Goal: Task Accomplishment & Management: Contribute content

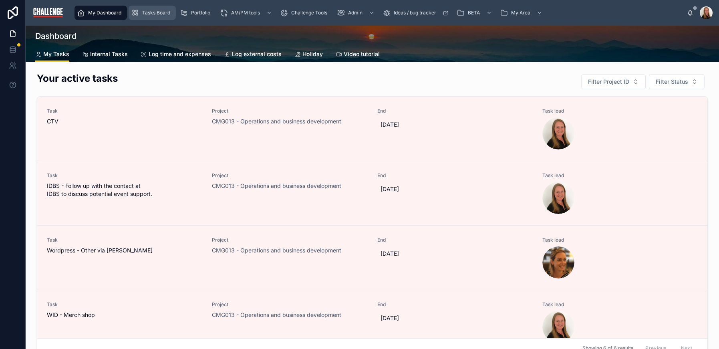
click at [152, 14] on span "Tasks Board" at bounding box center [156, 13] width 28 height 6
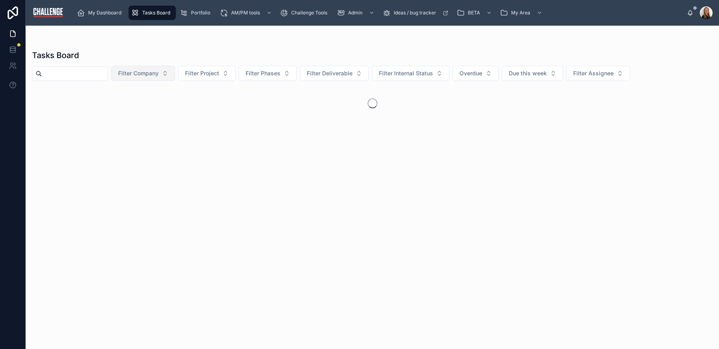
click at [159, 70] on span "Filter Company" at bounding box center [138, 73] width 40 height 8
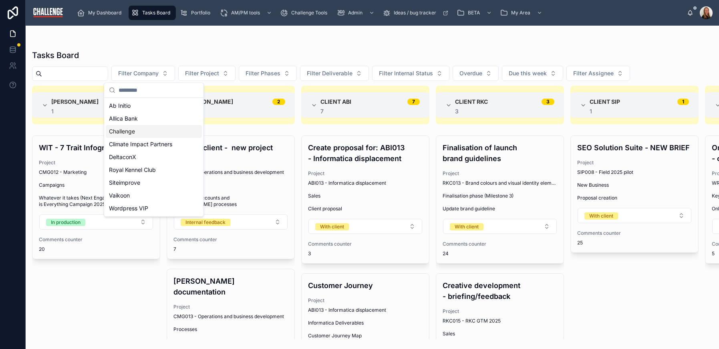
click at [148, 136] on div "Challenge" at bounding box center [154, 131] width 96 height 13
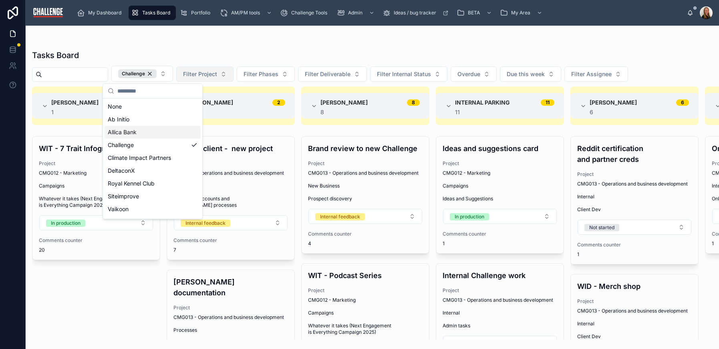
click at [233, 72] on button "Filter Project" at bounding box center [204, 73] width 57 height 15
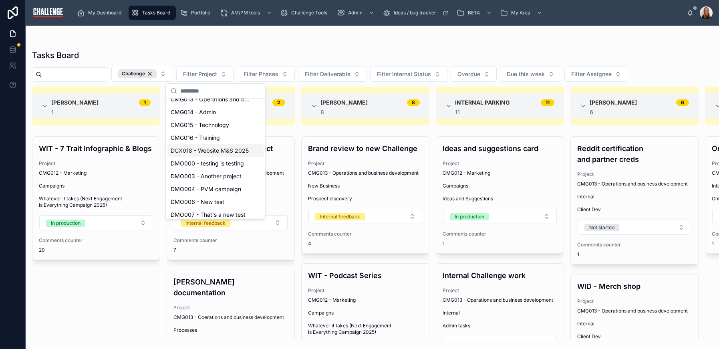
scroll to position [100, 0]
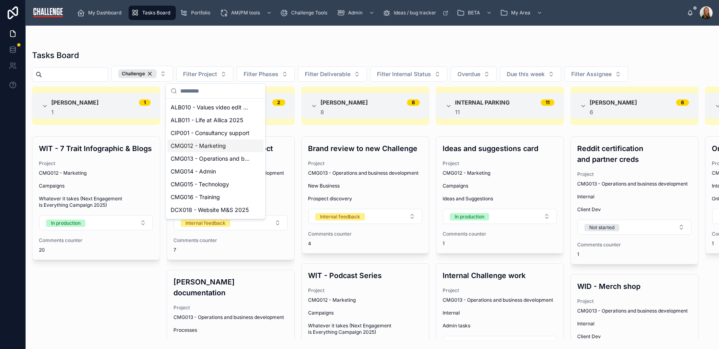
click at [229, 148] on div "CMG012 - Marketing" at bounding box center [215, 145] width 96 height 13
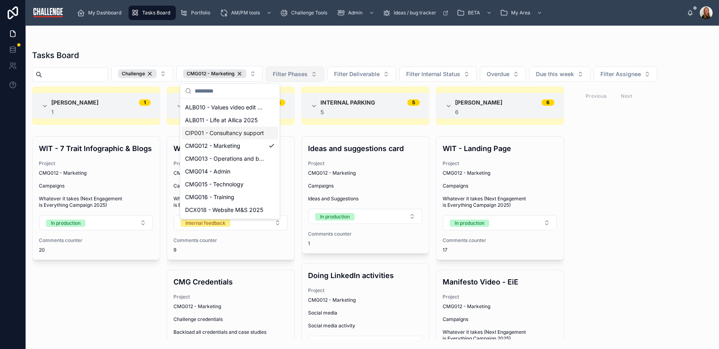
click at [307, 75] on span "Filter Phases" at bounding box center [290, 74] width 35 height 8
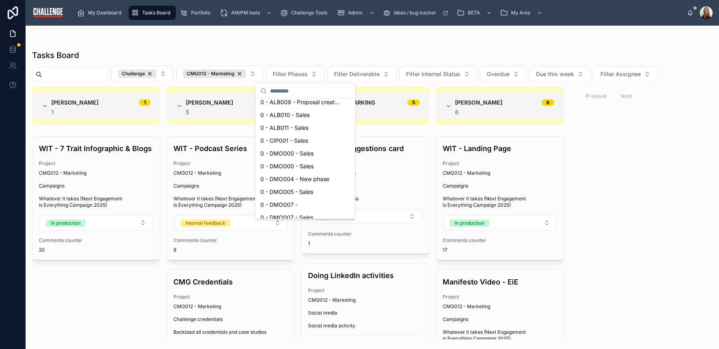
scroll to position [0, 0]
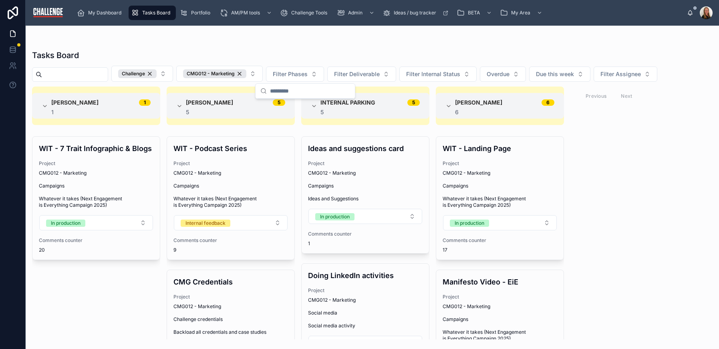
click at [343, 53] on div "Tasks Board" at bounding box center [372, 55] width 680 height 11
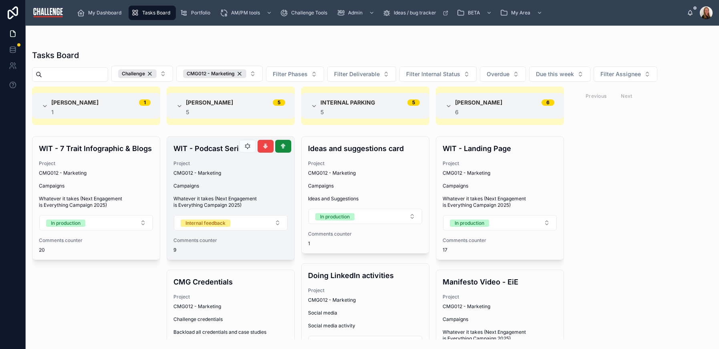
click at [227, 202] on span "Whatever it takes (Next Engagement is Everything Campaign 2025)" at bounding box center [230, 201] width 115 height 13
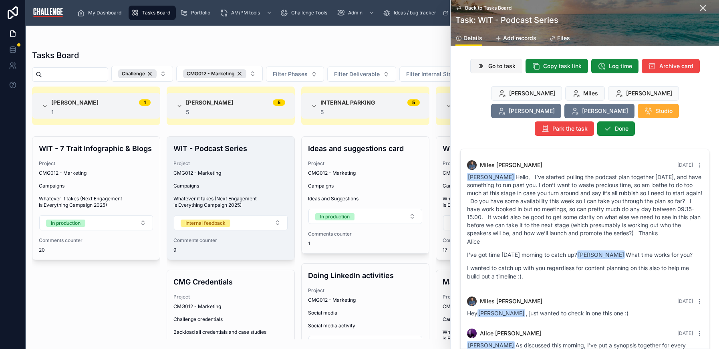
scroll to position [680, 0]
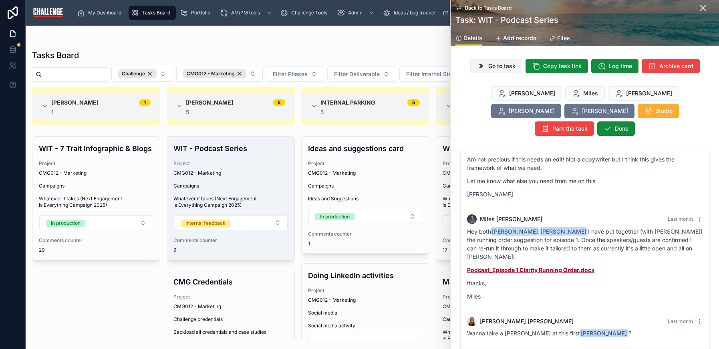
click at [503, 61] on button "Go to task" at bounding box center [496, 66] width 52 height 14
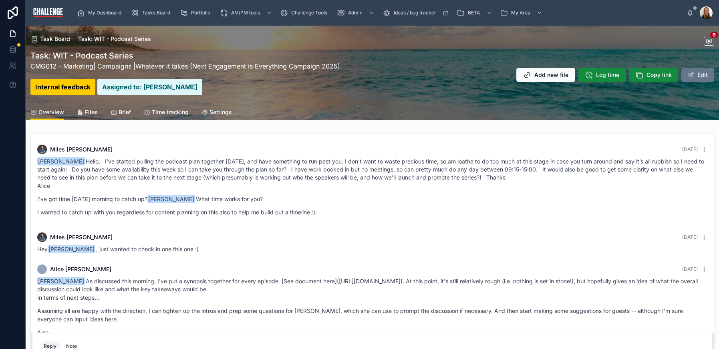
scroll to position [450, 0]
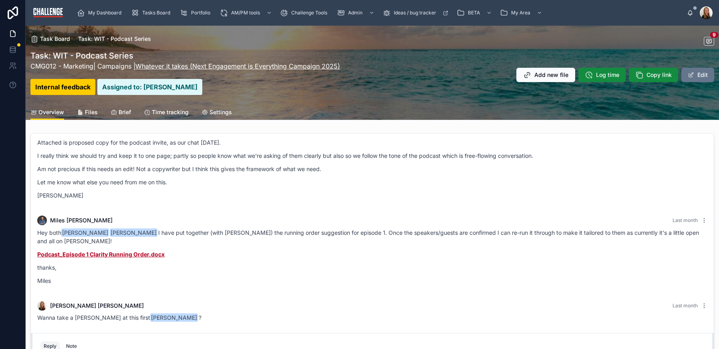
click at [176, 65] on link "Whatever it takes (Next Engagement is Everything Campaign 2025)" at bounding box center [237, 66] width 205 height 8
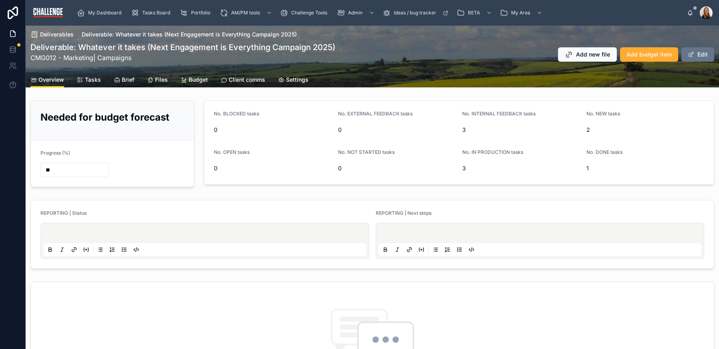
click at [86, 79] on span "Tasks" at bounding box center [93, 80] width 16 height 8
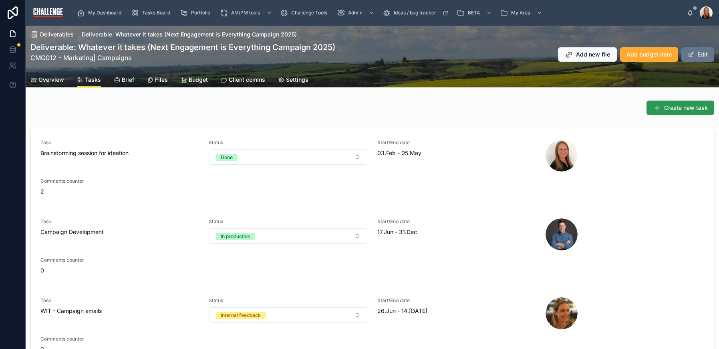
click at [683, 106] on span "Create new task" at bounding box center [686, 108] width 44 height 8
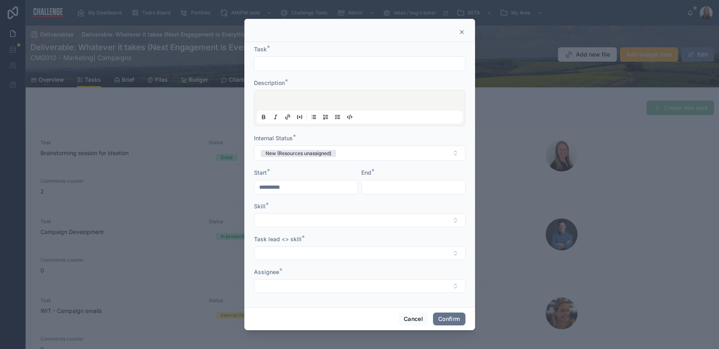
click at [271, 64] on input "text" at bounding box center [359, 63] width 211 height 11
type input "**********"
click at [277, 102] on p at bounding box center [361, 102] width 206 height 8
click at [307, 100] on span "**********" at bounding box center [298, 102] width 81 height 6
click at [360, 158] on button "New (Resources unassigned)" at bounding box center [359, 152] width 211 height 15
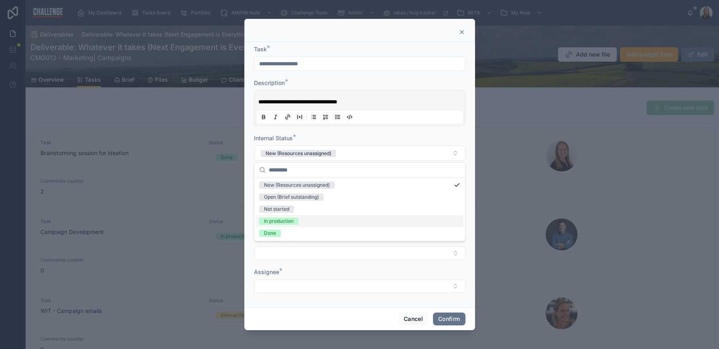
click at [298, 222] on span "In production" at bounding box center [278, 220] width 39 height 7
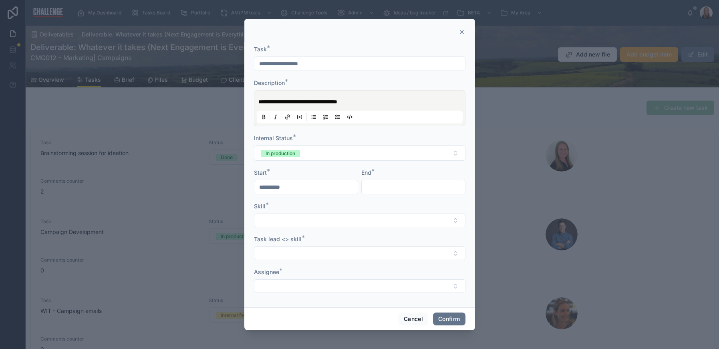
click at [388, 188] on input "text" at bounding box center [413, 186] width 103 height 11
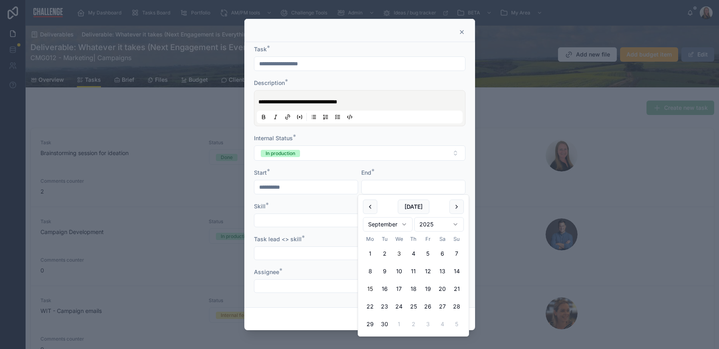
click at [370, 287] on button "15" at bounding box center [370, 288] width 14 height 14
type input "**********"
click at [279, 220] on button "Select Button" at bounding box center [359, 220] width 211 height 14
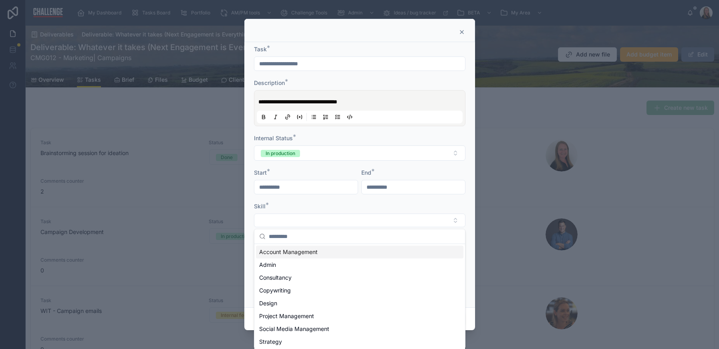
click at [311, 253] on span "Account Management" at bounding box center [288, 252] width 58 height 8
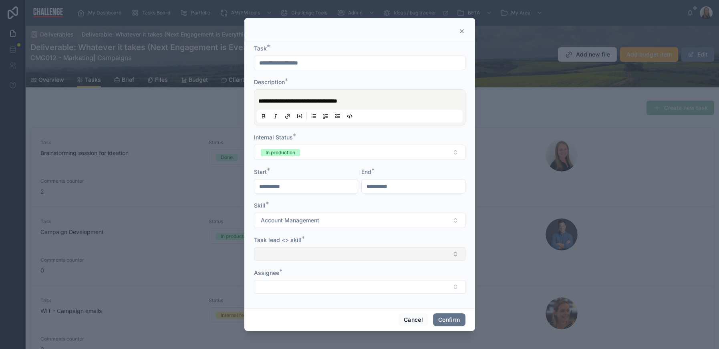
click at [322, 253] on button "Select Button" at bounding box center [359, 254] width 211 height 14
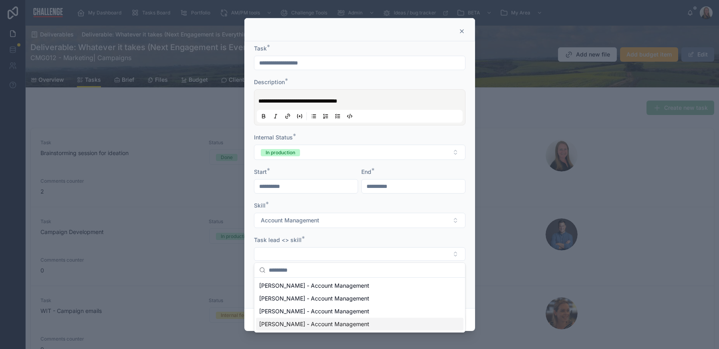
click at [313, 326] on span "Miles McAlister - Account Management" at bounding box center [314, 324] width 110 height 8
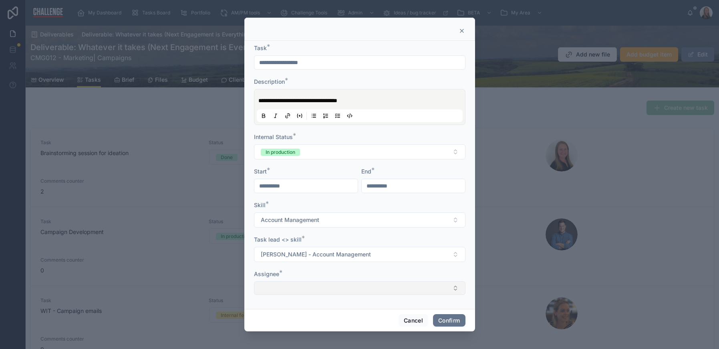
click at [326, 285] on button "Select Button" at bounding box center [359, 288] width 211 height 14
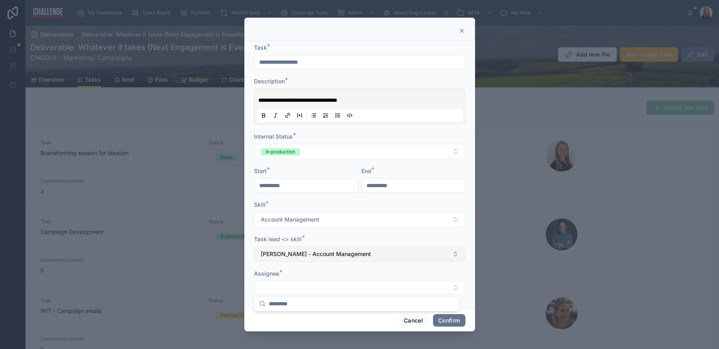
click at [375, 254] on button "Miles McAlister - Account Management" at bounding box center [359, 253] width 211 height 15
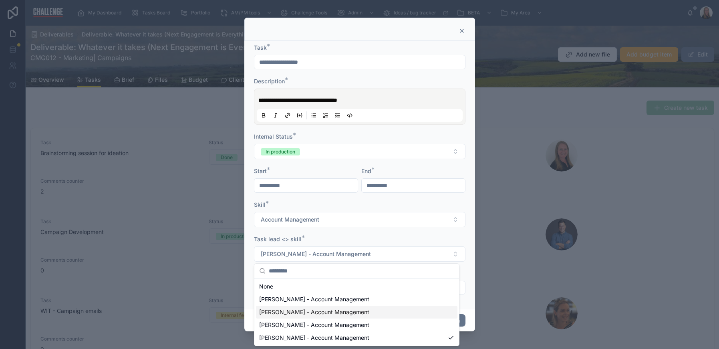
click at [347, 312] on span "Elaine Starborg - Account Management" at bounding box center [314, 312] width 110 height 8
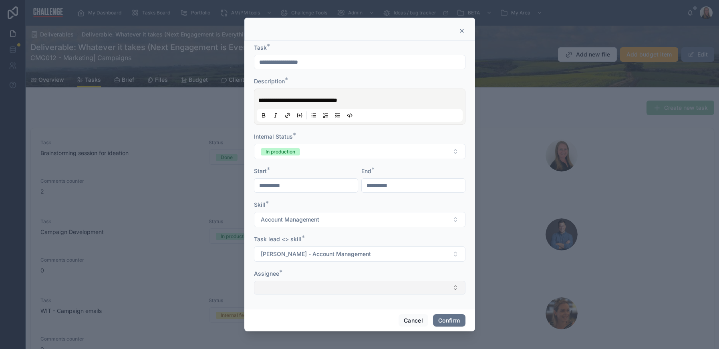
click at [375, 287] on button "Select Button" at bounding box center [359, 288] width 211 height 14
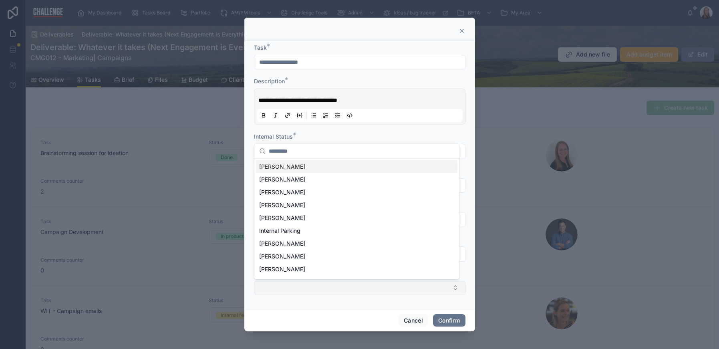
drag, startPoint x: 335, startPoint y: 296, endPoint x: 337, endPoint y: 288, distance: 8.3
click at [334, 296] on div "My Dashboard Tasks Board Portfolio AM/PM tools Challenge Tools Admin Ideas / bu…" at bounding box center [359, 174] width 719 height 349
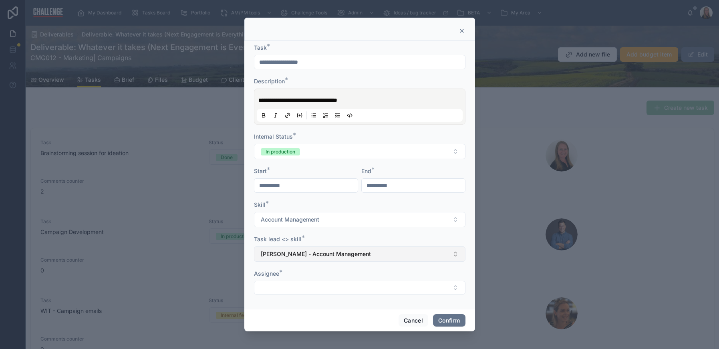
click at [342, 253] on span "Elaine Starborg - Account Management" at bounding box center [316, 254] width 110 height 8
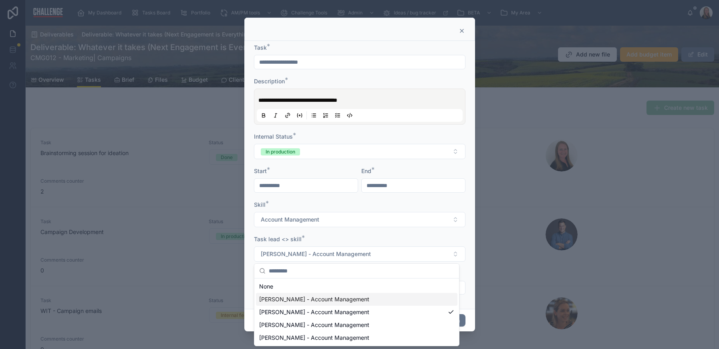
click at [378, 231] on form "**********" at bounding box center [359, 173] width 211 height 259
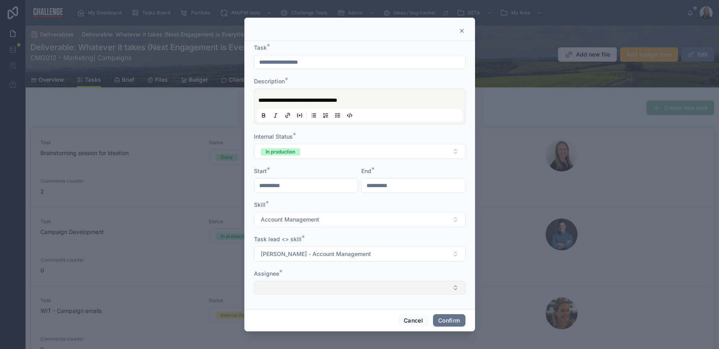
click at [346, 286] on button "Select Button" at bounding box center [359, 288] width 211 height 14
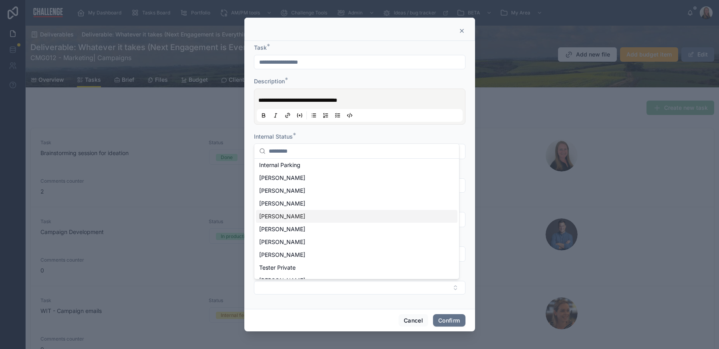
scroll to position [75, 0]
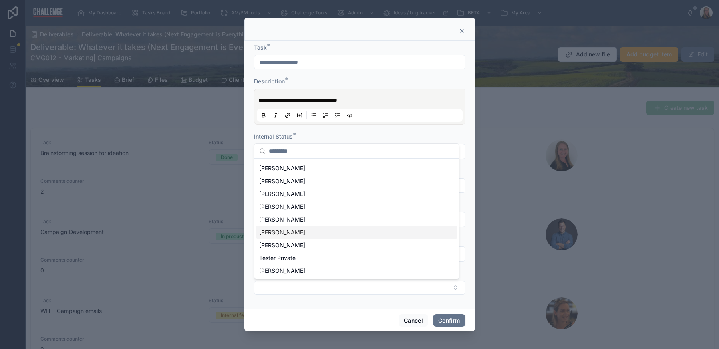
click at [301, 233] on div "[PERSON_NAME]" at bounding box center [356, 232] width 201 height 13
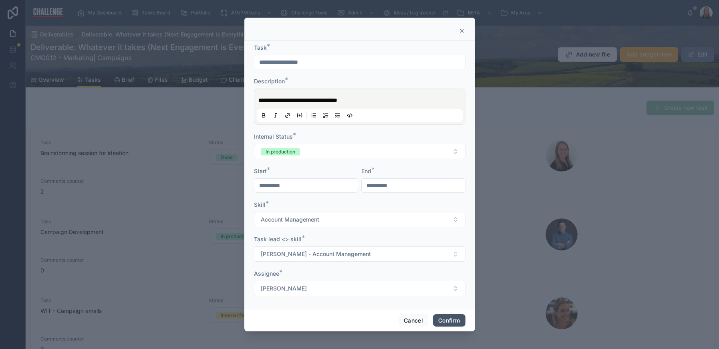
click at [444, 321] on button "Confirm" at bounding box center [449, 320] width 32 height 13
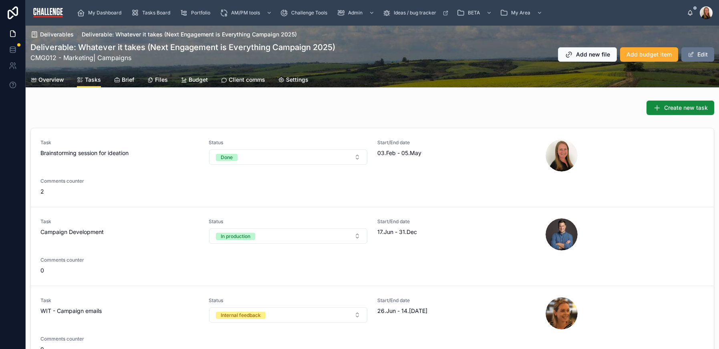
drag, startPoint x: 52, startPoint y: 79, endPoint x: 60, endPoint y: 84, distance: 8.7
click at [52, 79] on span "Overview" at bounding box center [51, 80] width 26 height 8
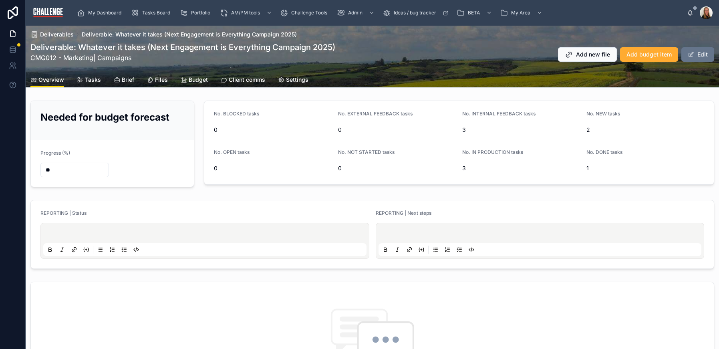
drag, startPoint x: 90, startPoint y: 78, endPoint x: 97, endPoint y: 84, distance: 8.3
click at [90, 78] on span "Tasks" at bounding box center [93, 80] width 16 height 8
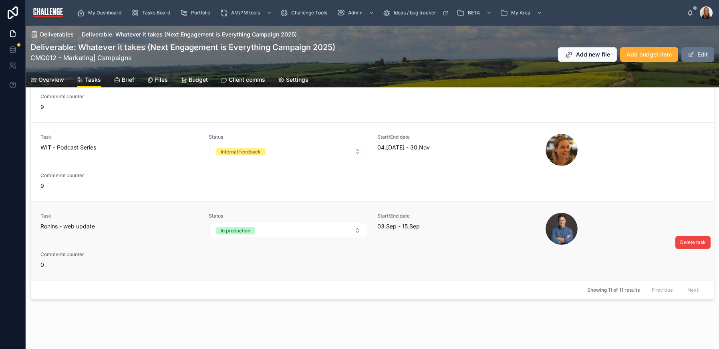
scroll to position [98, 0]
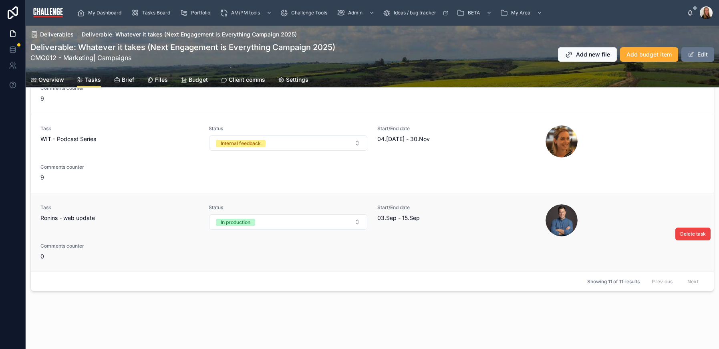
click at [153, 227] on div "Task Ronins - web update" at bounding box center [119, 220] width 159 height 32
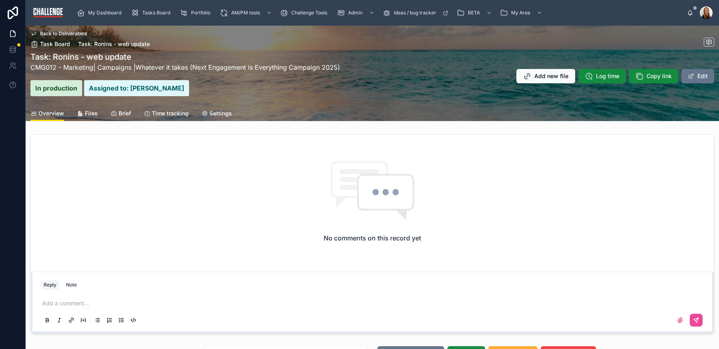
click at [88, 113] on span "Files" at bounding box center [91, 113] width 13 height 8
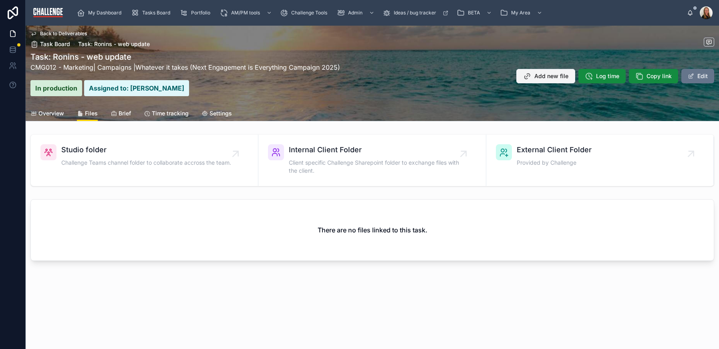
click at [547, 79] on span "Add new file" at bounding box center [551, 76] width 34 height 8
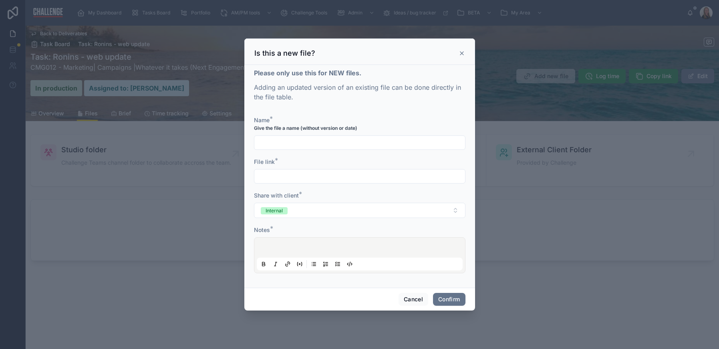
click at [308, 146] on input "text" at bounding box center [359, 142] width 211 height 11
type input "**********"
click at [302, 175] on input "text" at bounding box center [359, 176] width 211 height 11
paste input "**********"
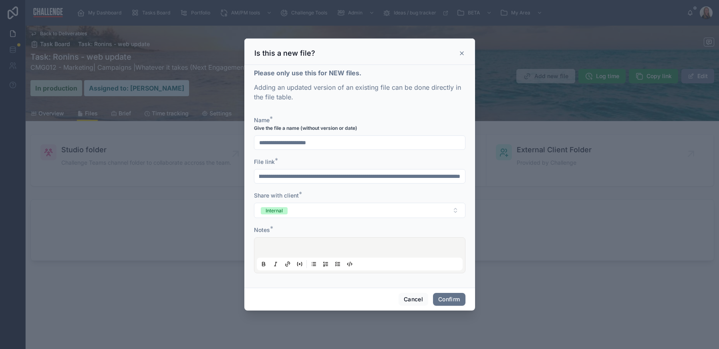
type input "**********"
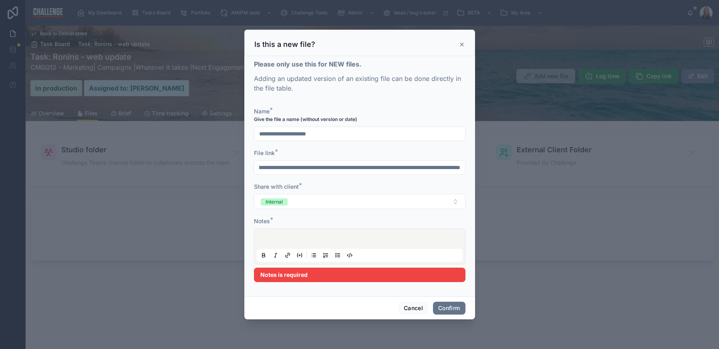
click at [277, 252] on div at bounding box center [360, 246] width 206 height 30
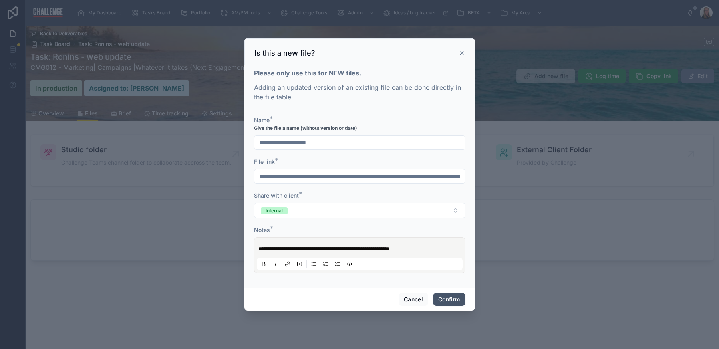
click at [450, 296] on button "Confirm" at bounding box center [449, 299] width 32 height 13
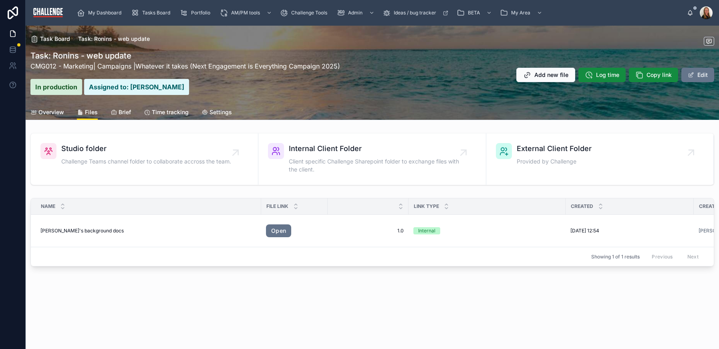
click at [52, 110] on span "Overview" at bounding box center [51, 112] width 26 height 8
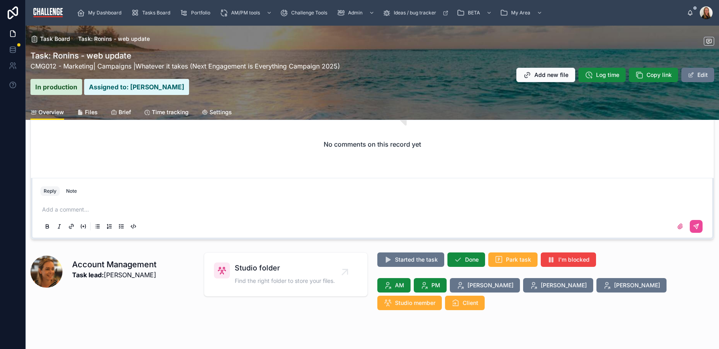
scroll to position [94, 0]
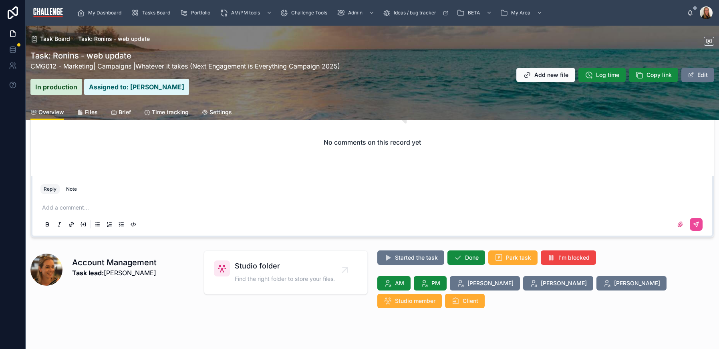
click at [82, 207] on p at bounding box center [373, 207] width 663 height 8
click at [100, 188] on span "[PERSON_NAME]" at bounding box center [119, 186] width 96 height 8
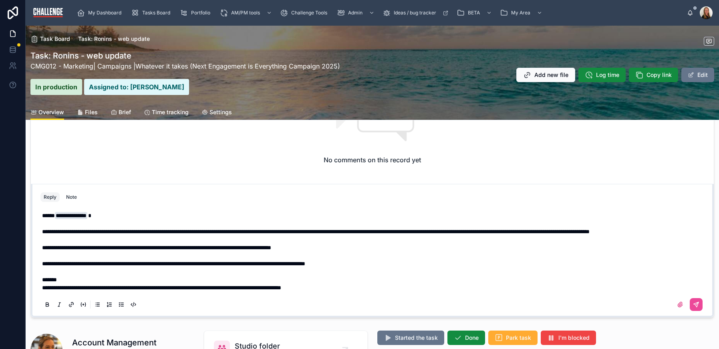
scroll to position [69, 0]
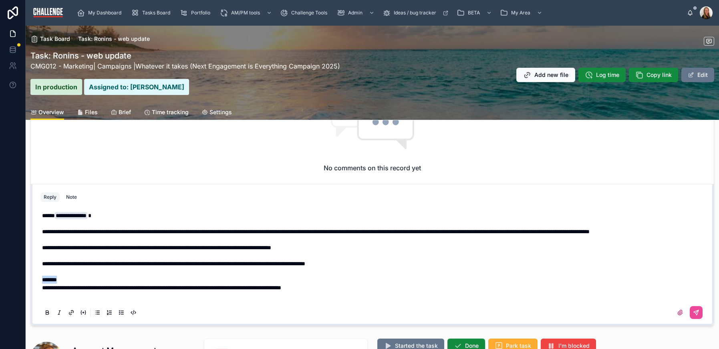
drag, startPoint x: 71, startPoint y: 278, endPoint x: 30, endPoint y: 278, distance: 41.6
click at [30, 278] on div "**********" at bounding box center [372, 195] width 693 height 268
drag, startPoint x: 48, startPoint y: 312, endPoint x: 88, endPoint y: 304, distance: 41.3
click at [47, 312] on icon at bounding box center [47, 313] width 3 height 2
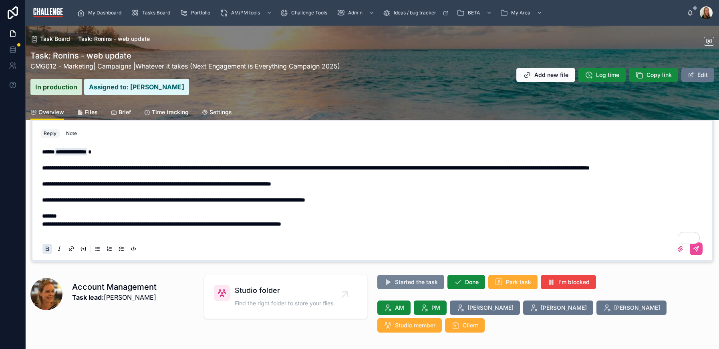
scroll to position [137, 0]
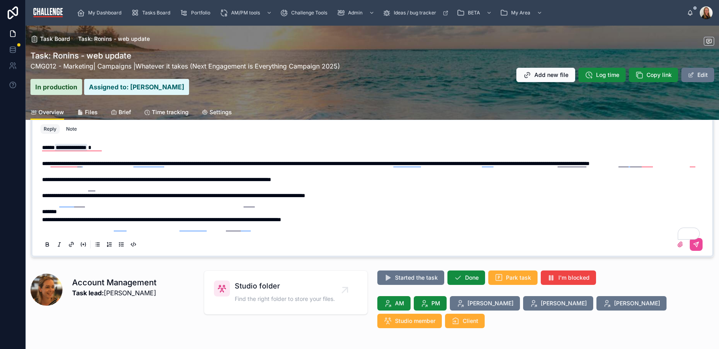
click at [396, 223] on p "To enrich screen reader interactions, please activate Accessibility in Grammarl…" at bounding box center [373, 227] width 663 height 8
click at [388, 221] on p "**********" at bounding box center [373, 219] width 663 height 8
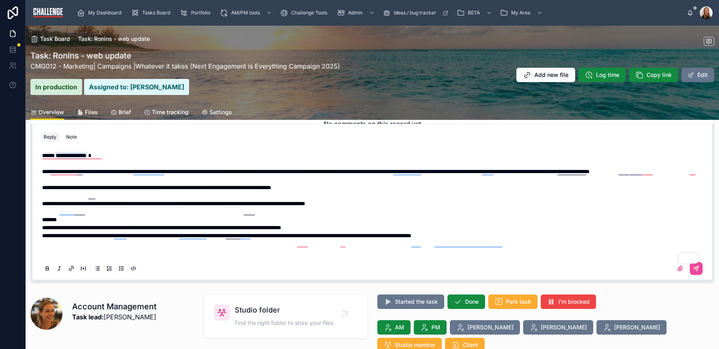
scroll to position [121, 0]
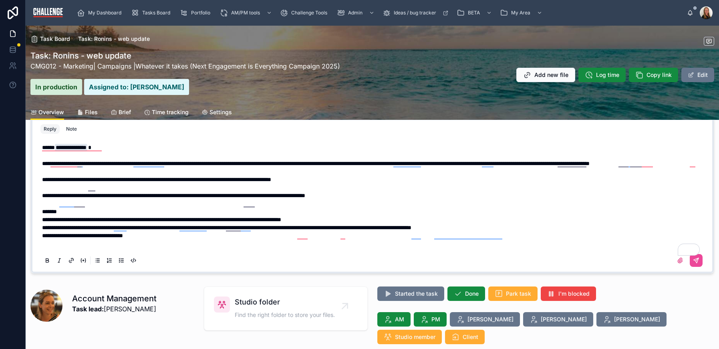
click at [43, 235] on span "**********" at bounding box center [82, 236] width 81 height 6
click at [186, 237] on span "**********" at bounding box center [133, 236] width 183 height 6
click at [310, 235] on p "**********" at bounding box center [373, 235] width 663 height 8
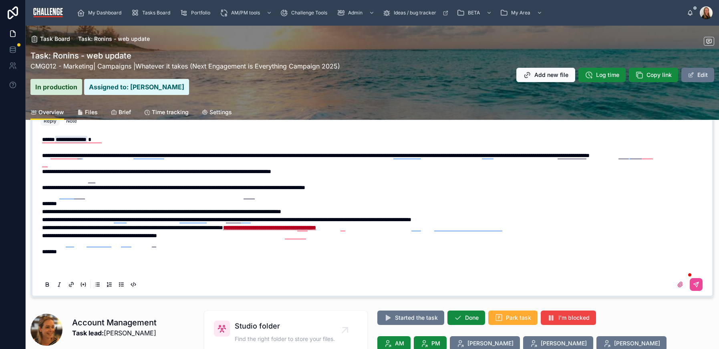
scroll to position [91, 0]
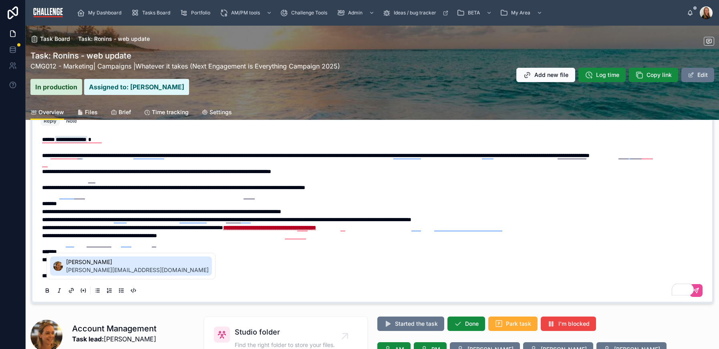
click at [122, 263] on span "[PERSON_NAME]" at bounding box center [137, 262] width 143 height 8
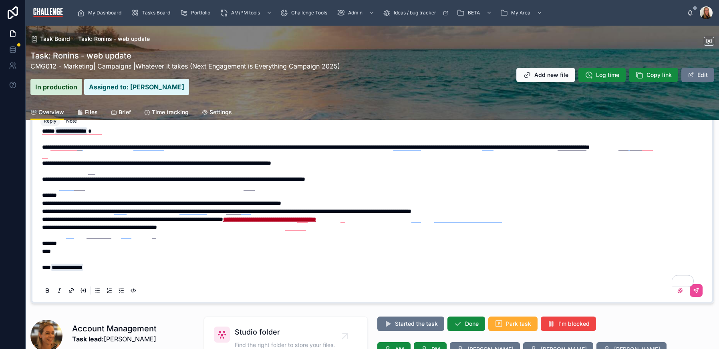
scroll to position [18, 0]
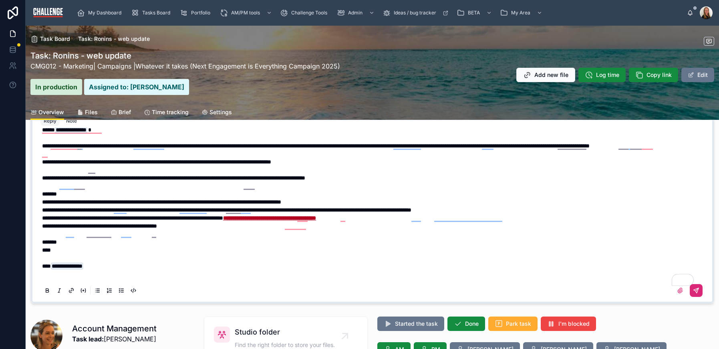
click at [693, 287] on icon at bounding box center [696, 290] width 6 height 6
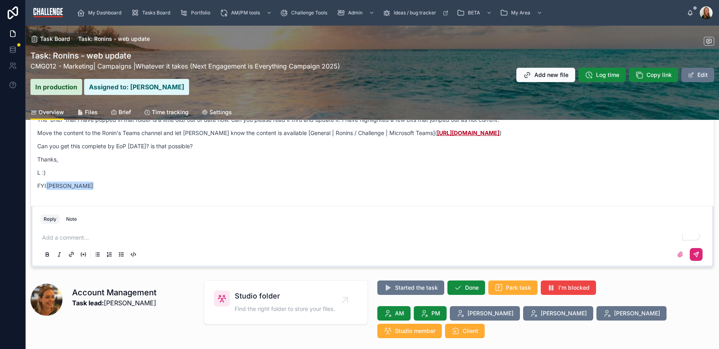
scroll to position [157, 0]
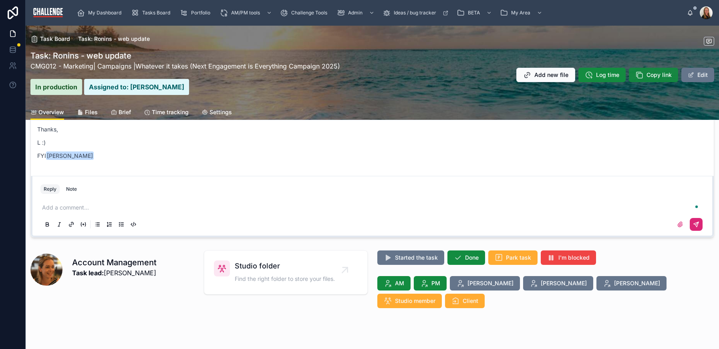
click at [640, 81] on button "Copy link" at bounding box center [653, 75] width 49 height 14
click at [640, 77] on button "Copy link" at bounding box center [653, 75] width 49 height 14
click at [636, 73] on icon at bounding box center [639, 75] width 8 height 8
click at [638, 73] on button "Copy link" at bounding box center [653, 75] width 49 height 14
